Goal: Navigation & Orientation: Find specific page/section

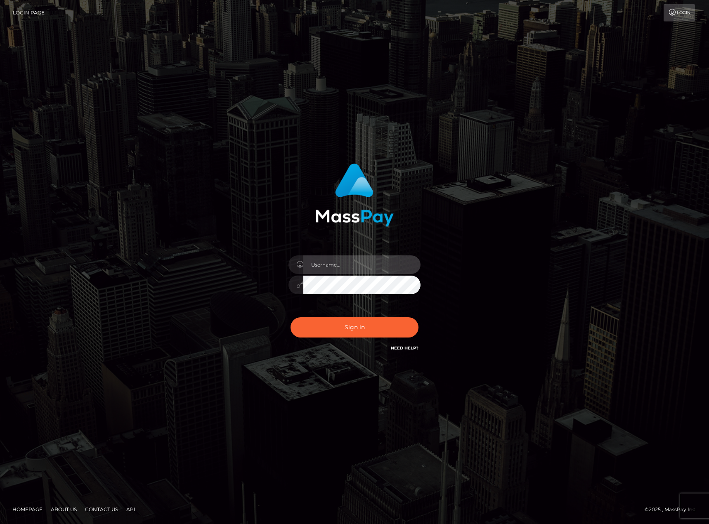
type input "karl.cope"
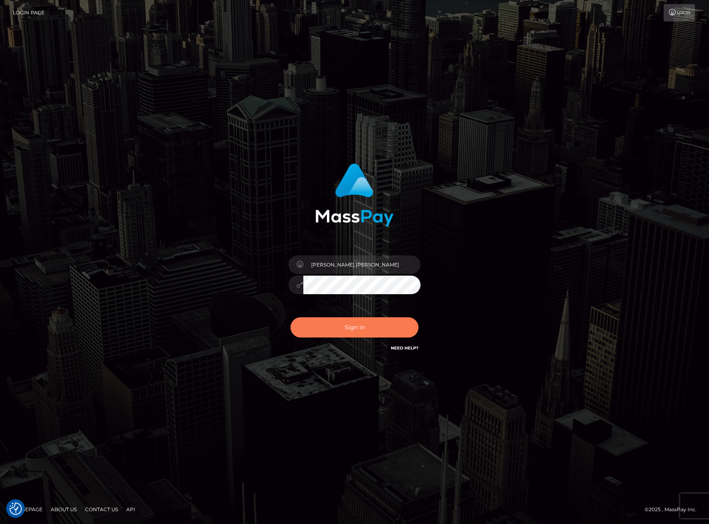
click at [361, 335] on button "Sign in" at bounding box center [354, 327] width 128 height 20
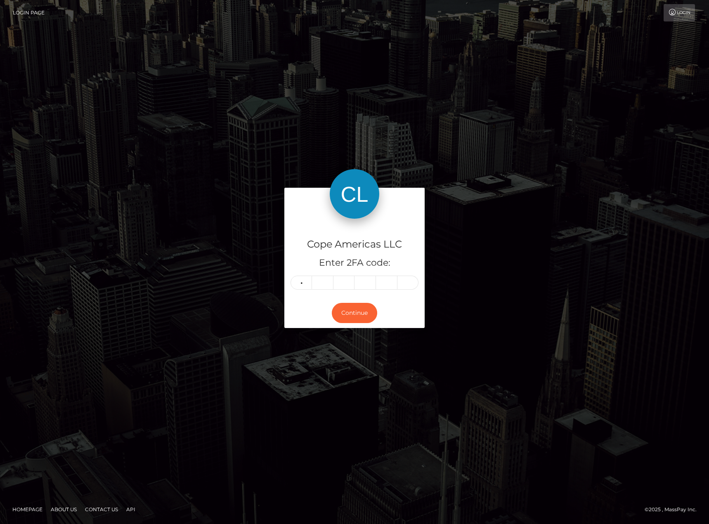
type input "9"
type input "4"
type input "1"
type input "3"
type input "2"
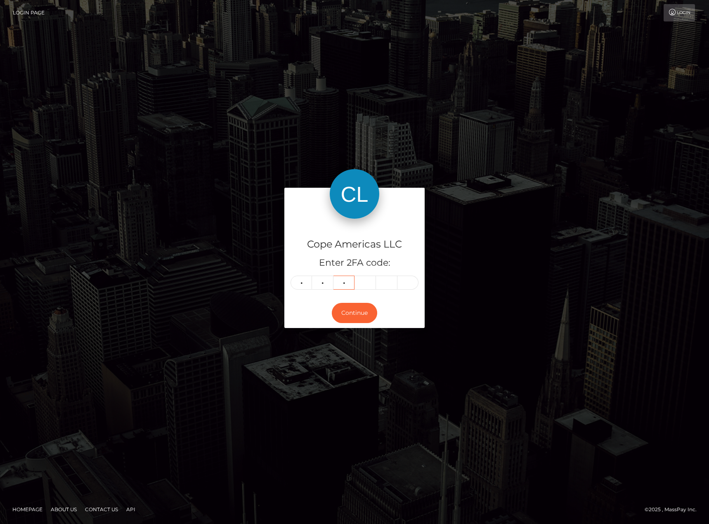
type input "2"
type input "6"
type input "2"
type input "3"
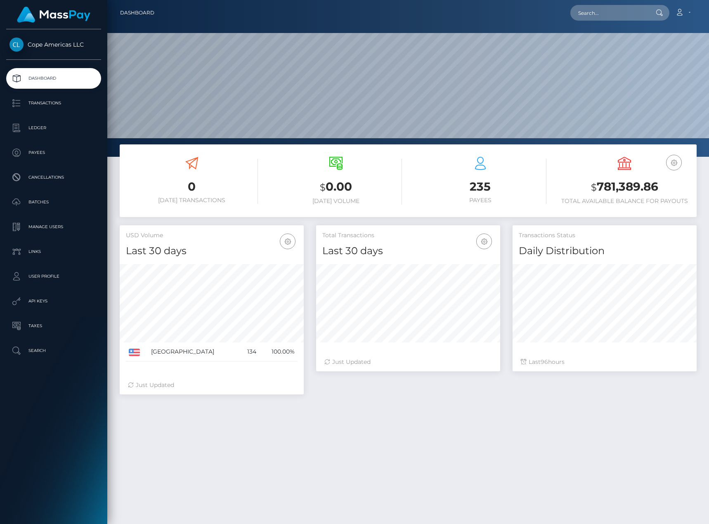
scroll to position [146, 184]
click at [49, 131] on p "Ledger" at bounding box center [53, 128] width 88 height 12
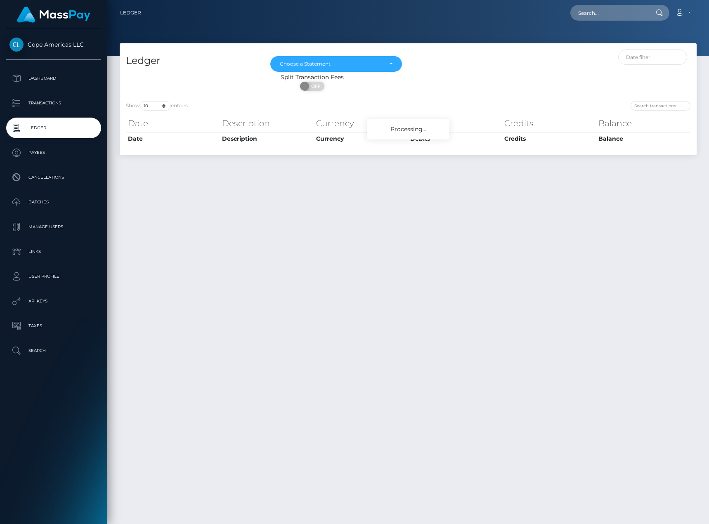
click at [75, 202] on p "Batches" at bounding box center [53, 202] width 88 height 12
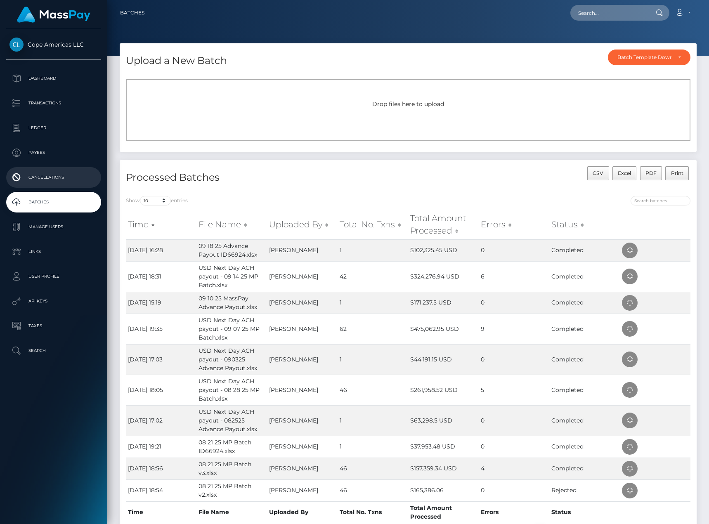
click at [61, 177] on p "Cancellations" at bounding box center [53, 177] width 88 height 12
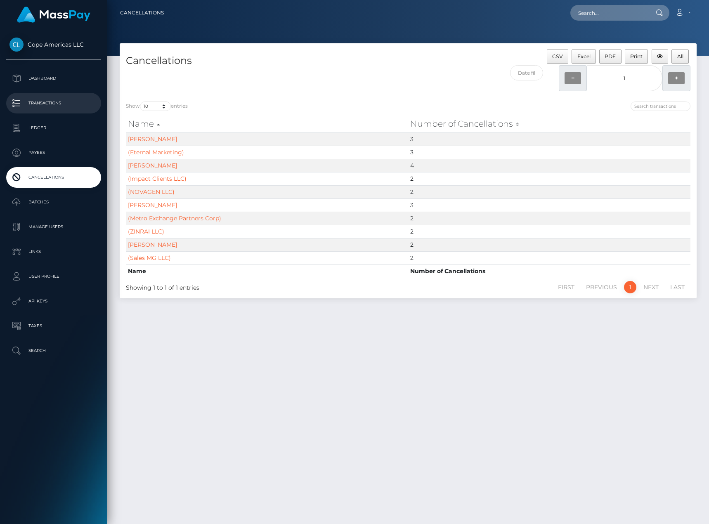
click at [69, 110] on link "Transactions" at bounding box center [53, 103] width 95 height 21
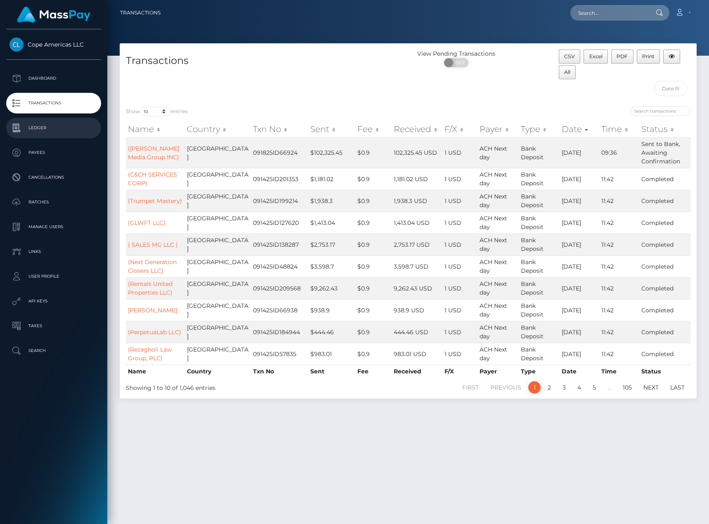
click at [71, 132] on p "Ledger" at bounding box center [53, 128] width 88 height 12
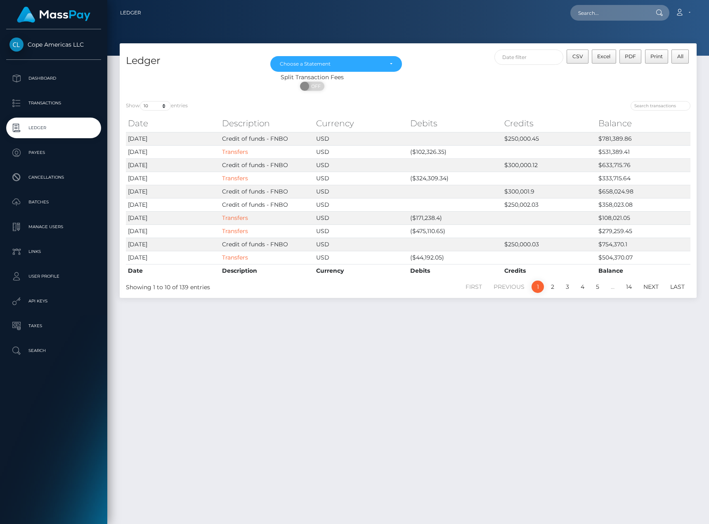
click at [462, 97] on div "Show 10 25 50 100 250 entries Date Description Currency Debits Credits Balance …" at bounding box center [408, 196] width 577 height 203
click at [474, 101] on div at bounding box center [552, 107] width 276 height 12
click at [543, 95] on div "Show 10 25 50 100 250 entries Date Description Currency Debits Credits Balance …" at bounding box center [408, 196] width 577 height 203
click at [482, 419] on div "Ledger Dec 2024 Jan 2025 Feb 2025 Mar 2025 Apr 2025 May 2025 Jun 2025 Jul 2025 …" at bounding box center [408, 279] width 602 height 473
click at [532, 391] on div "Ledger Dec 2024 Jan 2025 Feb 2025 Mar 2025 Apr 2025 May 2025 Jun 2025 Jul 2025 …" at bounding box center [408, 279] width 602 height 473
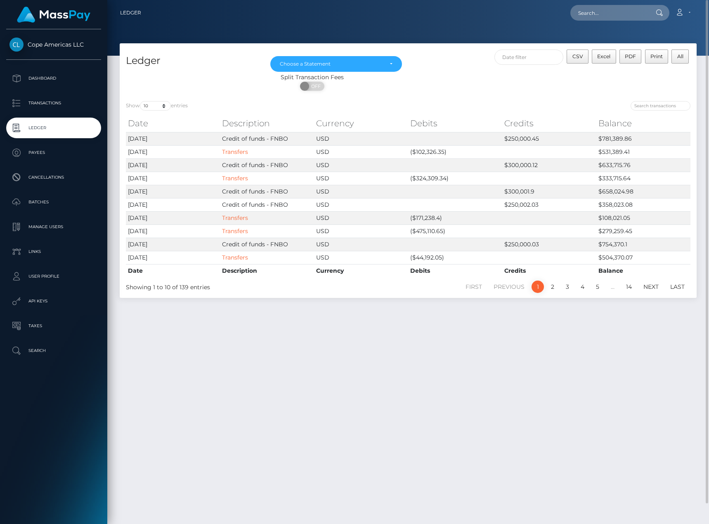
click at [532, 390] on div "Ledger Dec 2024 Jan 2025 Feb 2025 Mar 2025 Apr 2025 May 2025 Jun 2025 Jul 2025 …" at bounding box center [408, 279] width 602 height 473
click at [322, 403] on div "Ledger Dec 2024 Jan 2025 Feb 2025 Mar 2025 Apr 2025 May 2025 Jun 2025 Jul 2025 …" at bounding box center [408, 279] width 602 height 473
click at [229, 177] on link "Transfers" at bounding box center [235, 178] width 26 height 7
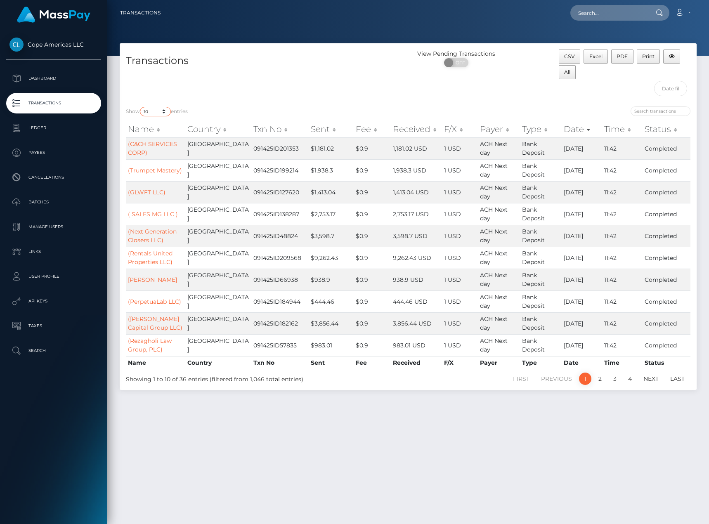
click at [165, 112] on select "10 25 50 100 250 500 1,000 3,500" at bounding box center [155, 111] width 31 height 9
select select "3500"
click at [141, 107] on select "10 25 50 100 250 500 1,000 3,500" at bounding box center [155, 111] width 31 height 9
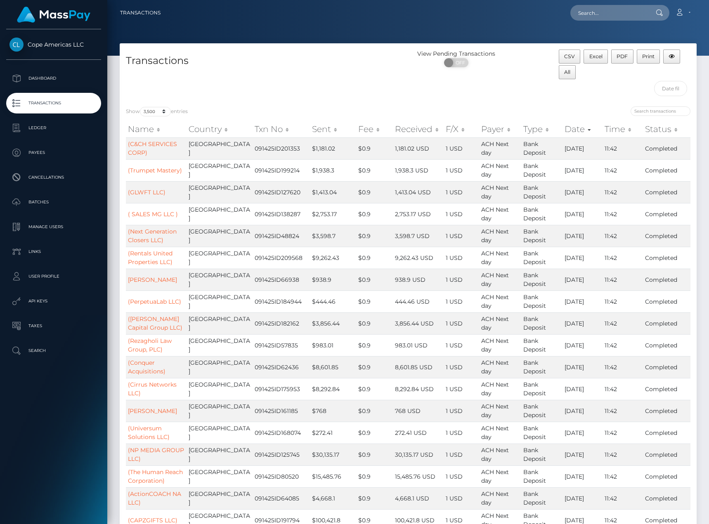
click at [301, 76] on div "Transactions" at bounding box center [264, 75] width 288 height 51
click at [512, 89] on div "View Pending Transactions ON OFF" at bounding box center [480, 75] width 144 height 51
click at [589, 57] on span "Excel" at bounding box center [595, 56] width 13 height 6
click at [278, 77] on div "Transactions" at bounding box center [264, 75] width 288 height 51
click at [67, 130] on p "Ledger" at bounding box center [53, 128] width 88 height 12
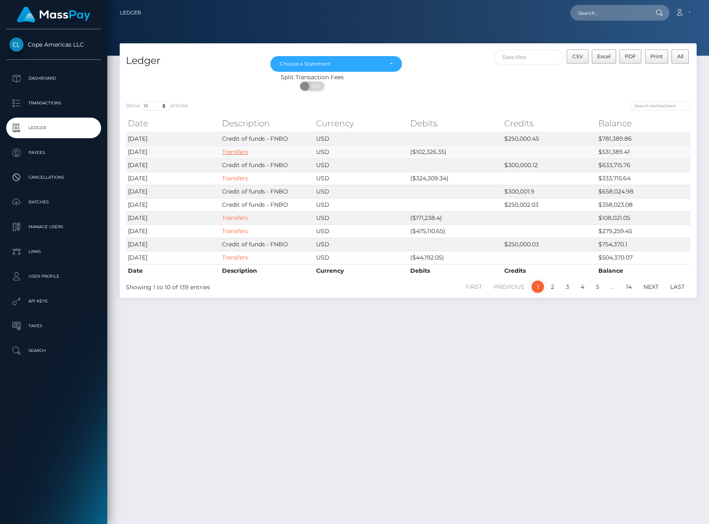
click at [238, 153] on link "Transfers" at bounding box center [235, 151] width 26 height 7
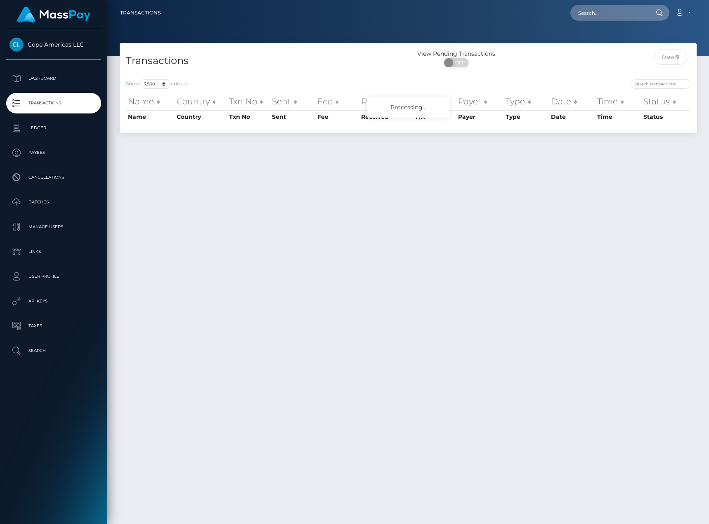
select select "3500"
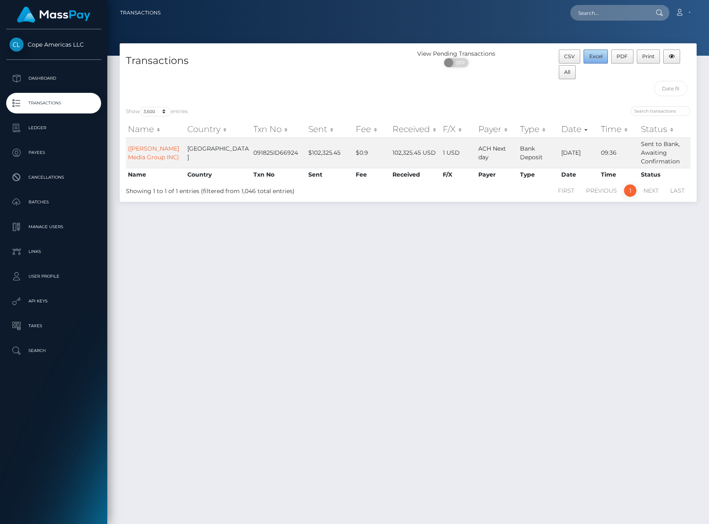
click at [594, 55] on span "Excel" at bounding box center [595, 56] width 13 height 6
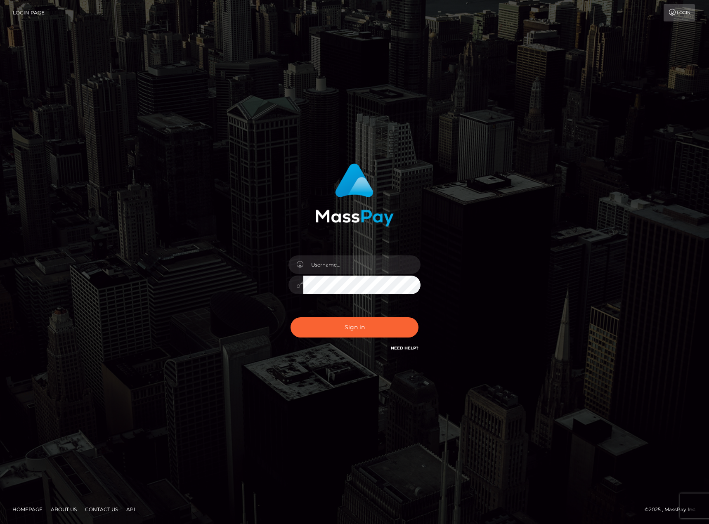
type input "karl.cope"
click at [360, 41] on div "karl.cope" at bounding box center [354, 262] width 709 height 524
click at [287, 121] on div "[PERSON_NAME].[PERSON_NAME]" at bounding box center [354, 262] width 709 height 334
click at [284, 183] on div at bounding box center [354, 191] width 217 height 69
click at [361, 336] on button "Sign in" at bounding box center [354, 327] width 128 height 20
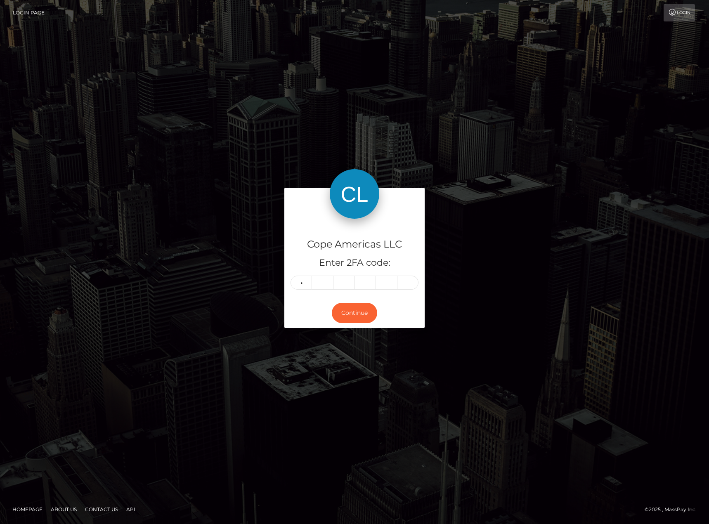
type input "1"
type input "0"
type input "1"
type input "0"
type input "4"
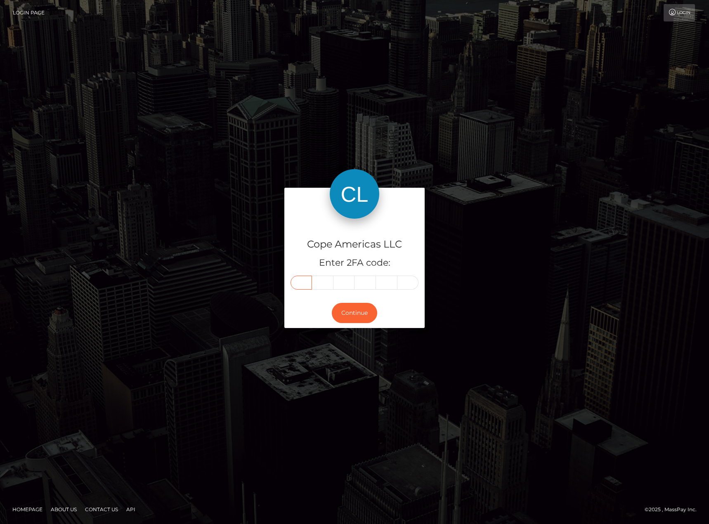
type input "1"
type input "0"
type input "1"
type input "0"
type input "4"
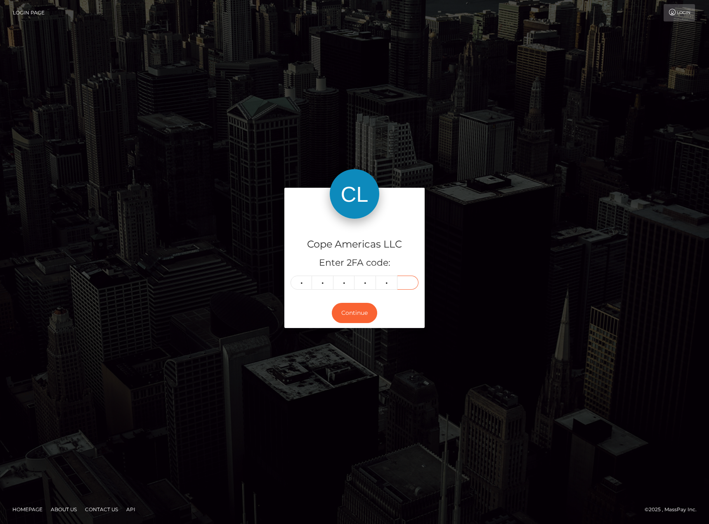
type input "9"
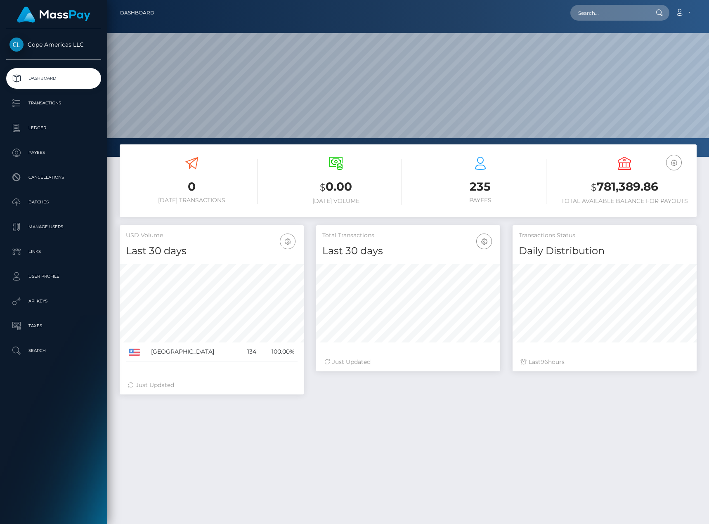
scroll to position [146, 184]
click at [673, 26] on div at bounding box center [408, 78] width 602 height 157
click at [59, 203] on p "Batches" at bounding box center [53, 202] width 88 height 12
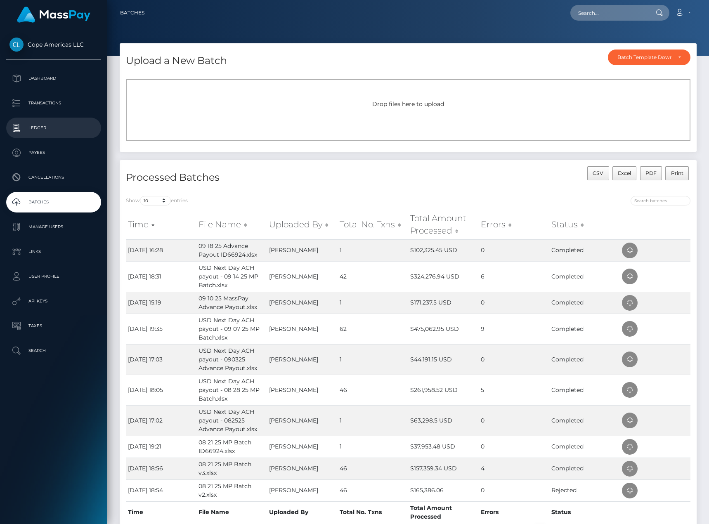
click at [46, 134] on link "Ledger" at bounding box center [53, 128] width 95 height 21
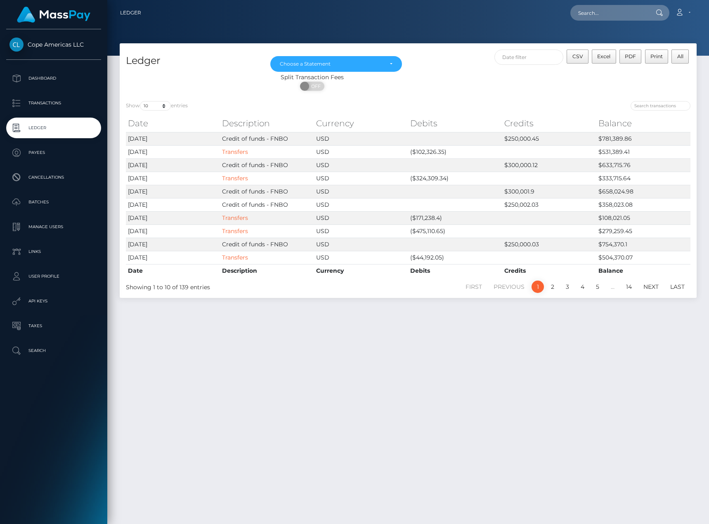
click at [538, 340] on div "Ledger [DATE] [DATE] [DATE] [DATE] [DATE] [DATE] [DATE] [DATE] [DATE] [DATE] Ch…" at bounding box center [408, 279] width 602 height 473
drag, startPoint x: 537, startPoint y: 164, endPoint x: 507, endPoint y: 165, distance: 29.3
click at [507, 165] on td "$300,000.12" at bounding box center [549, 164] width 94 height 13
copy td "300,000.12"
drag, startPoint x: 547, startPoint y: 137, endPoint x: 509, endPoint y: 138, distance: 38.0
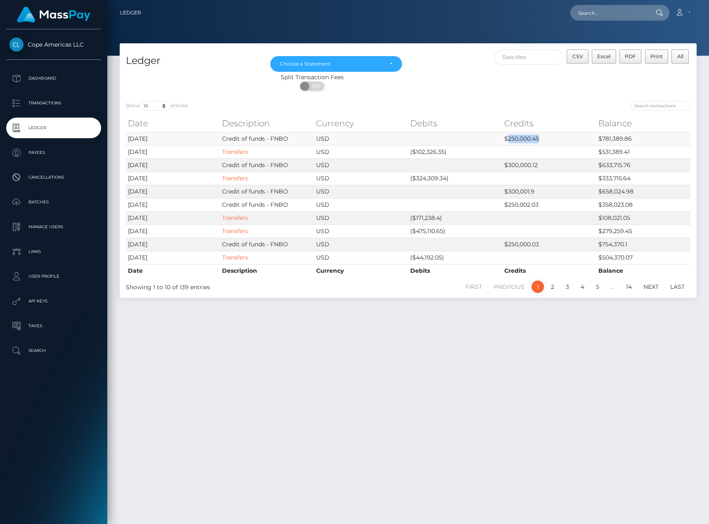
click at [509, 138] on td "$250,000.45" at bounding box center [549, 138] width 94 height 13
copy td "250,000.45"
click at [82, 80] on p "Dashboard" at bounding box center [53, 78] width 88 height 12
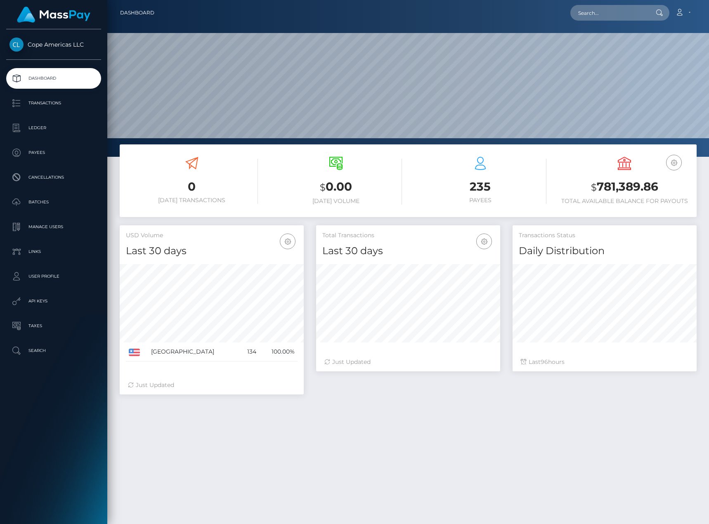
scroll to position [146, 184]
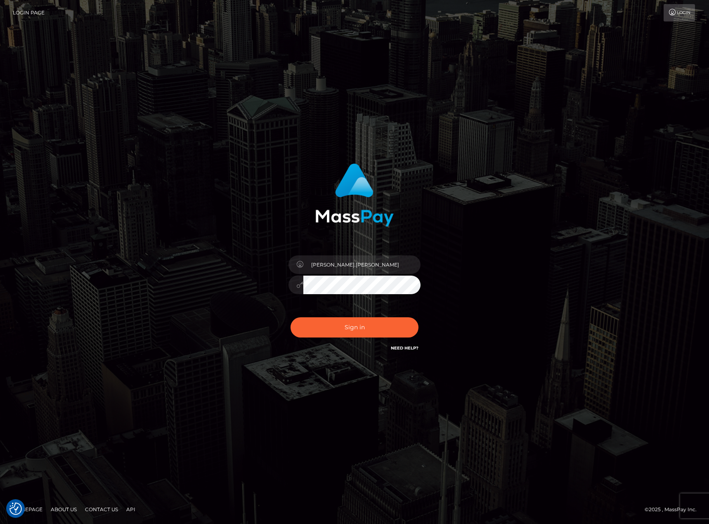
click at [407, 55] on div "[PERSON_NAME].[PERSON_NAME]" at bounding box center [354, 262] width 709 height 524
